Goal: Information Seeking & Learning: Learn about a topic

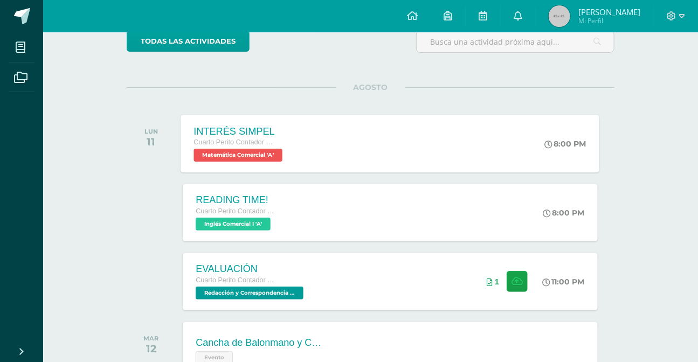
scroll to position [196, 0]
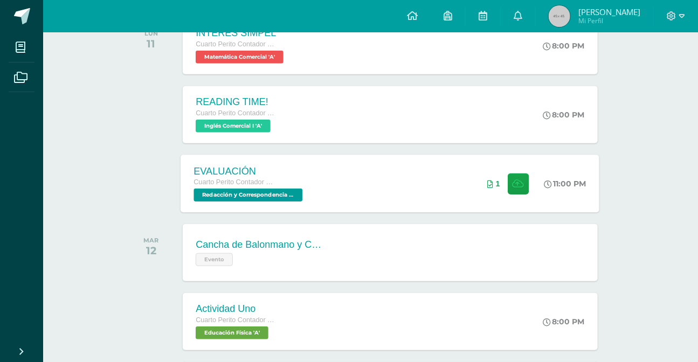
click at [323, 198] on div "EVALUACIÓN Cuarto Perito Contador con Orientación en Computación Redacción y Co…" at bounding box center [390, 184] width 419 height 58
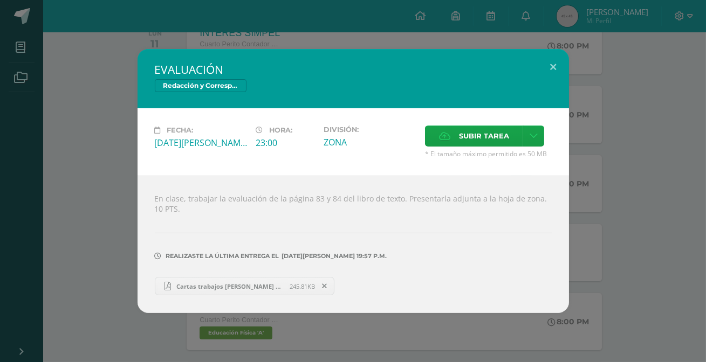
click at [258, 287] on link "Cartas trabajos [PERSON_NAME] A (1).pdf 245.81KB" at bounding box center [245, 286] width 180 height 18
click at [550, 73] on button at bounding box center [553, 67] width 31 height 37
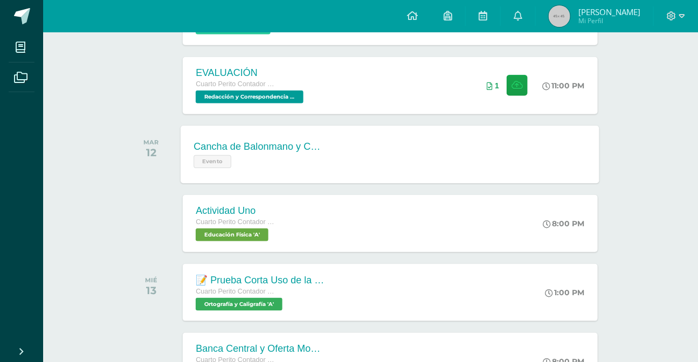
scroll to position [343, 0]
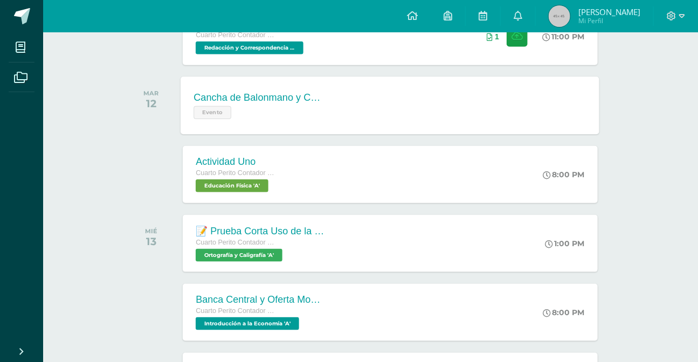
click at [360, 107] on div "Cancha de Balonmano y Contenido Evento Cancha de Balonmano y Contenido Evento C…" at bounding box center [390, 106] width 419 height 58
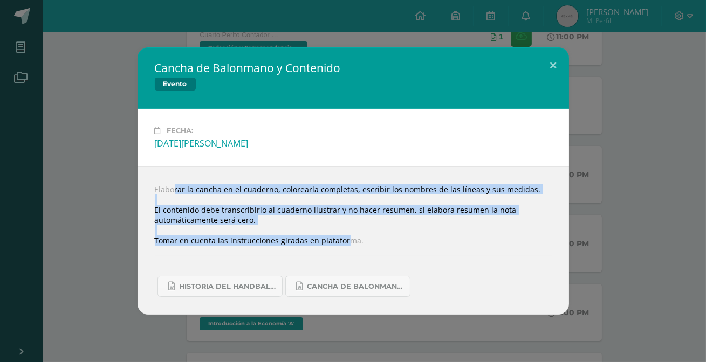
drag, startPoint x: 169, startPoint y: 181, endPoint x: 336, endPoint y: 246, distance: 179.6
click at [336, 246] on div "Elaborar la cancha en el cuaderno, colorearla completas, escribir los nombres d…" at bounding box center [352, 241] width 431 height 148
click at [538, 67] on button at bounding box center [553, 65] width 31 height 37
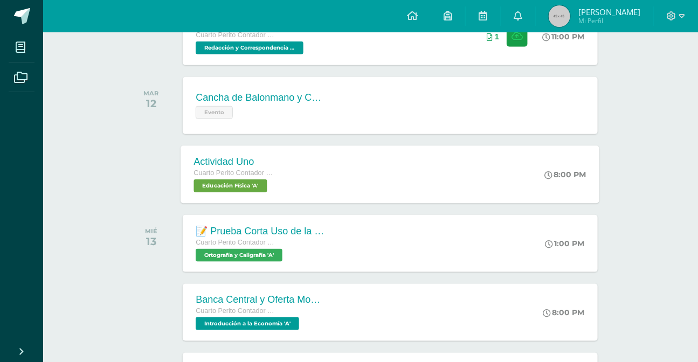
click at [355, 174] on div "Actividad Uno Cuarto Perito Contador con Orientación en Computación Educación F…" at bounding box center [390, 175] width 419 height 58
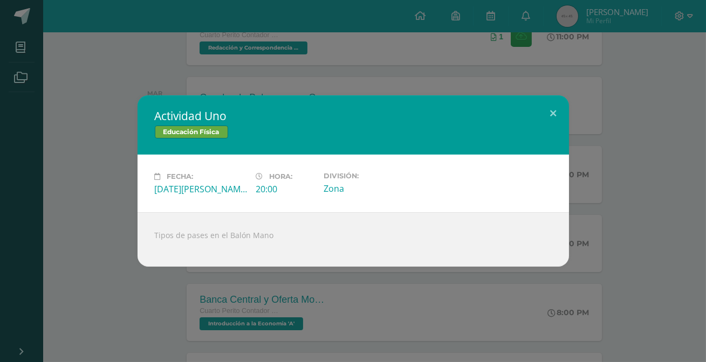
drag, startPoint x: 146, startPoint y: 232, endPoint x: 329, endPoint y: 231, distance: 183.3
click at [329, 231] on div "Tipos de pases en el Balón Mano" at bounding box center [352, 239] width 431 height 54
click at [544, 122] on button at bounding box center [553, 113] width 31 height 37
